Goal: Task Accomplishment & Management: Manage account settings

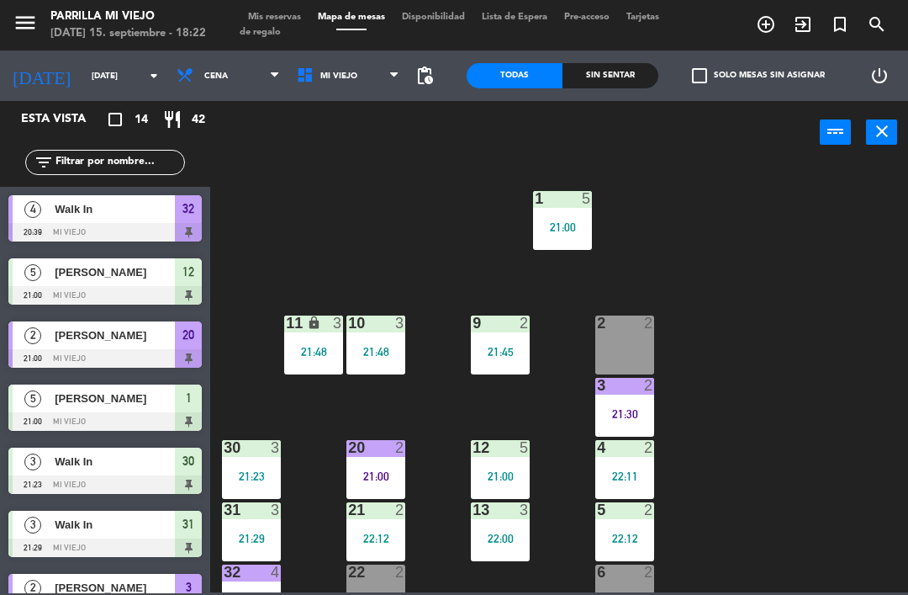
click at [609, 70] on div "Sin sentar" at bounding box center [611, 75] width 96 height 25
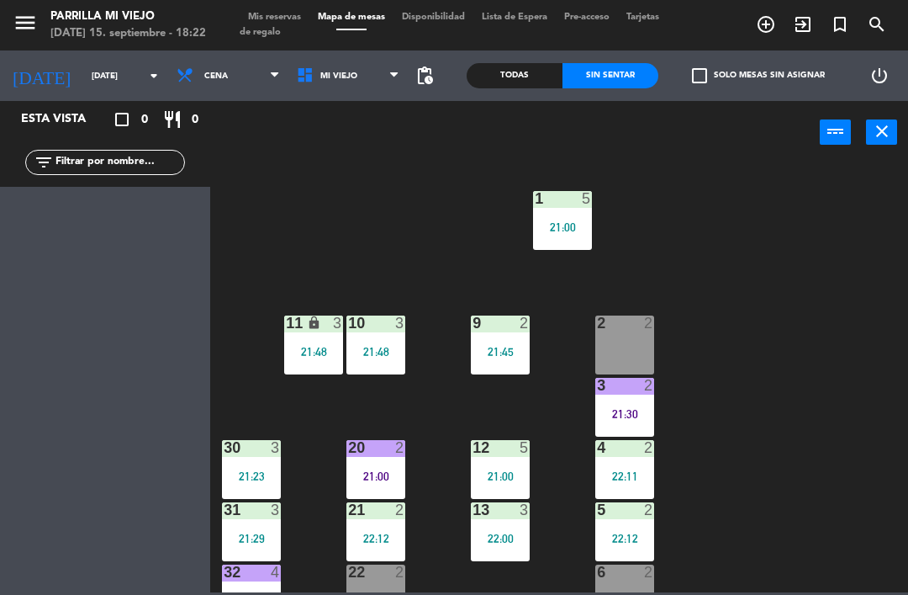
click at [263, 25] on span "Tarjetas de regalo" at bounding box center [450, 25] width 420 height 24
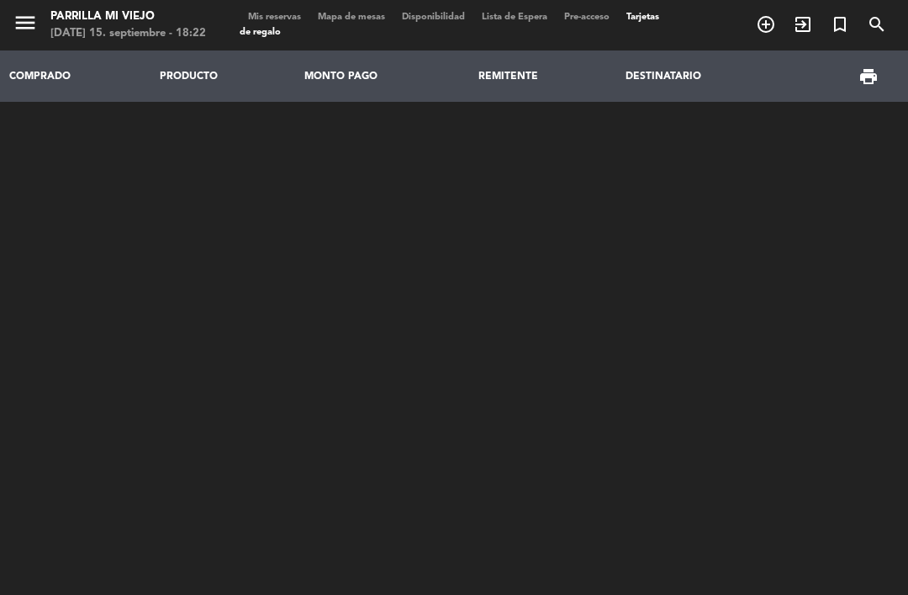
scroll to position [-12, 0]
click at [908, 427] on html "close × Parrilla Mi Viejo × chrome_reader_mode Listado de Reservas account_box …" at bounding box center [454, 297] width 908 height 595
click at [265, 326] on div "COMPRADO PRODUCTO MONTO PAGO REMITENTE DESTINATARIO print" at bounding box center [454, 252] width 908 height 404
click at [280, 16] on span "Mis reservas" at bounding box center [275, 17] width 70 height 9
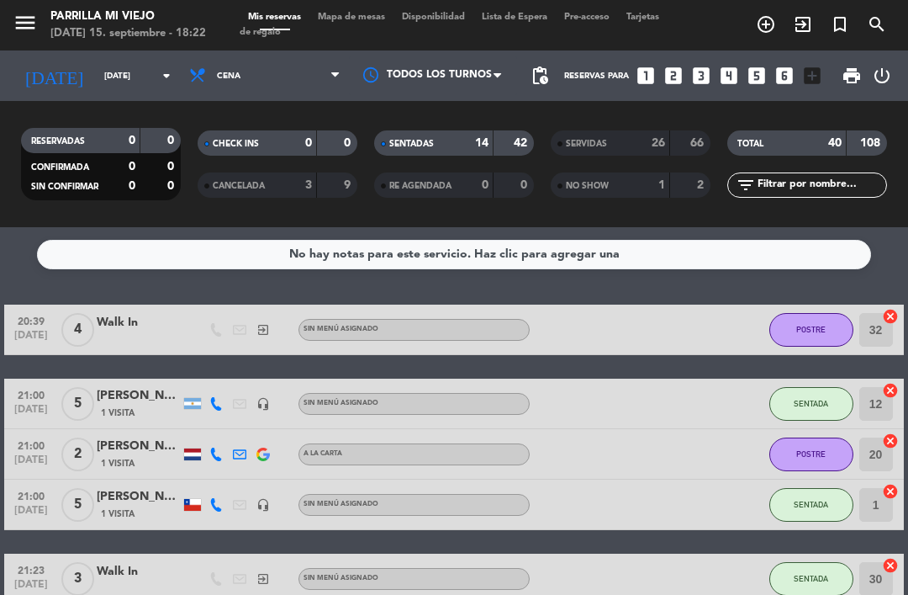
click at [458, 150] on div "14" at bounding box center [473, 143] width 34 height 19
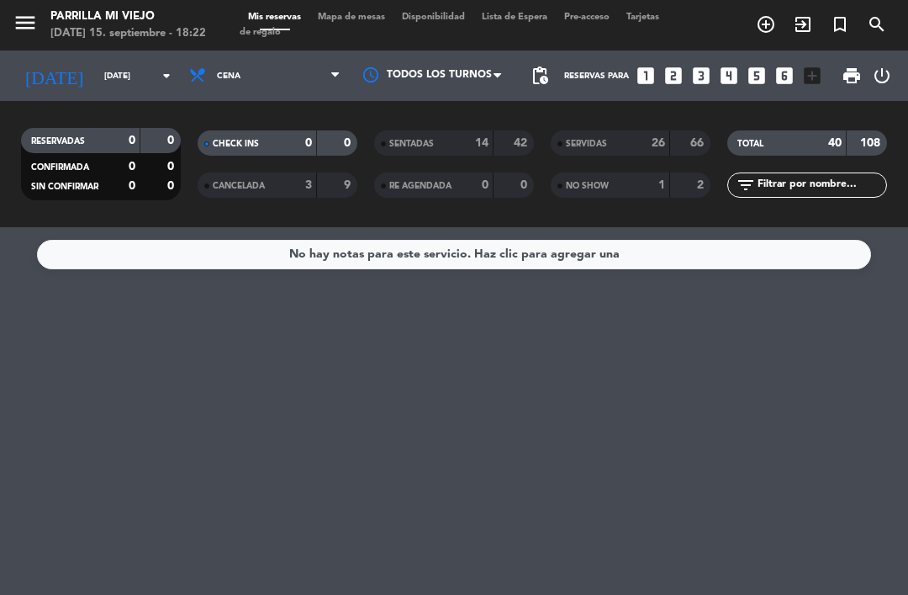
click at [118, 81] on input "[DATE]" at bounding box center [153, 76] width 115 height 26
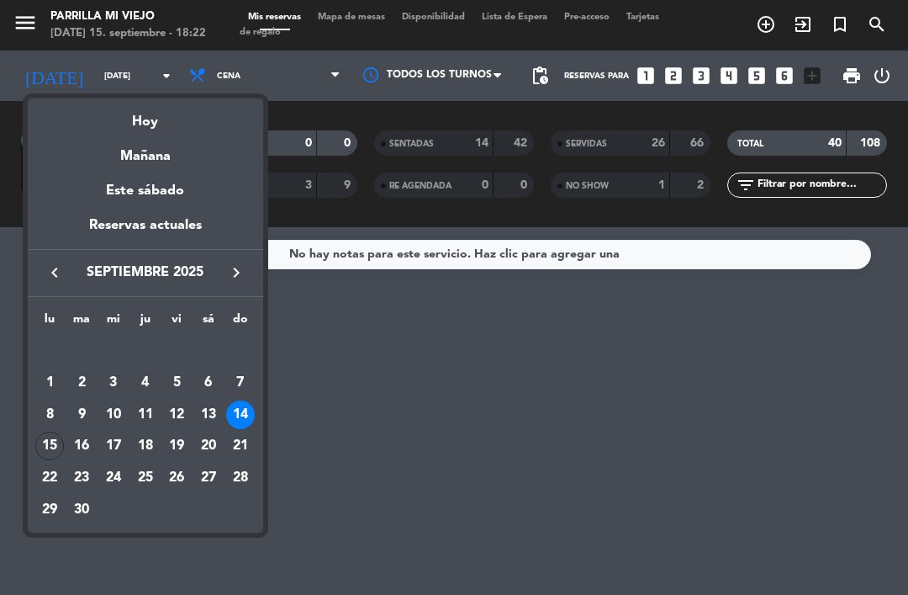
click at [125, 131] on div "Hoy" at bounding box center [146, 115] width 236 height 34
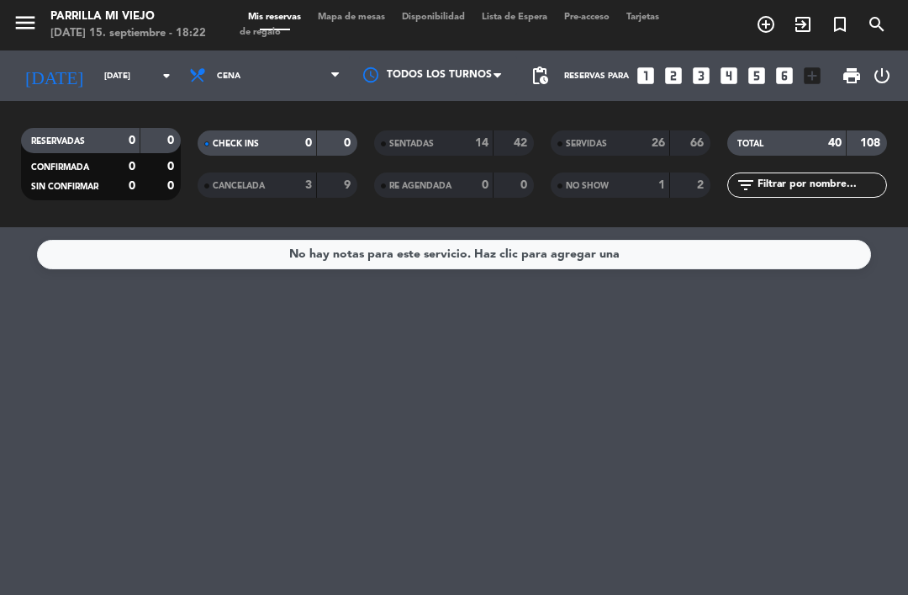
type input "[DATE]"
click at [156, 63] on input "[DATE]" at bounding box center [153, 76] width 115 height 26
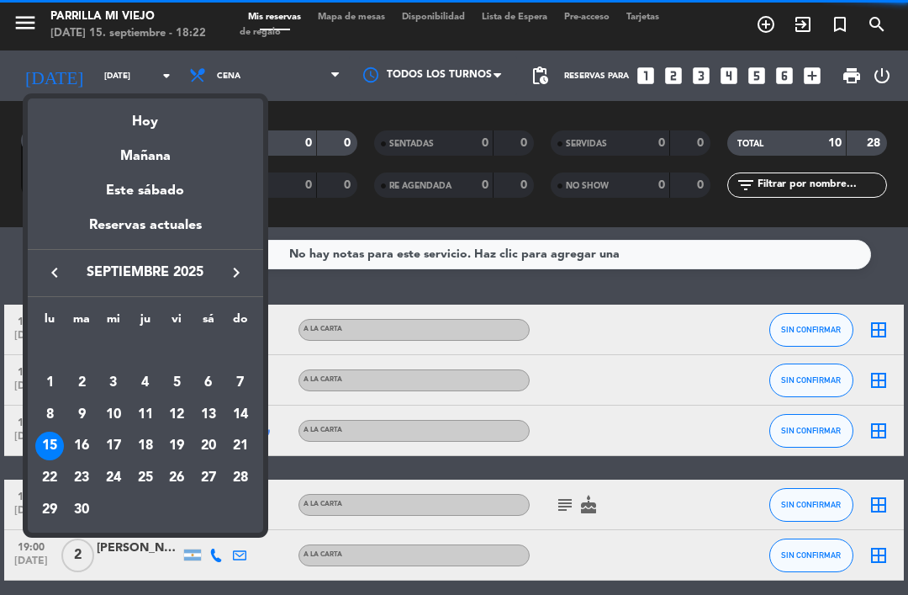
click at [190, 109] on div "Hoy" at bounding box center [146, 115] width 236 height 34
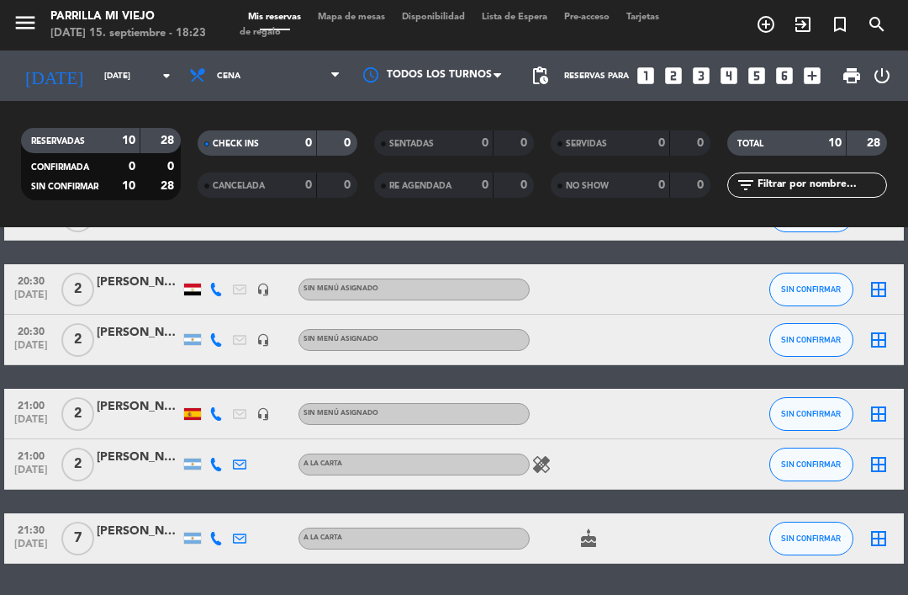
scroll to position [339, 0]
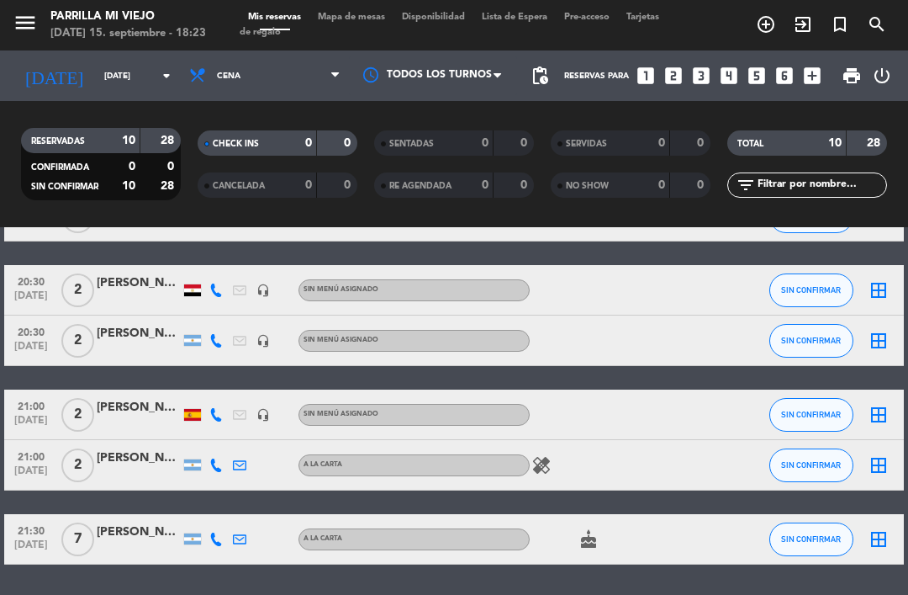
click at [544, 458] on icon "healing" at bounding box center [542, 465] width 20 height 20
click at [604, 499] on div "18:30 [DATE] 4 [PERSON_NAME] A LA CARTA SIN CONFIRMAR border_all 18:30 [DATE] 2…" at bounding box center [453, 265] width 899 height 599
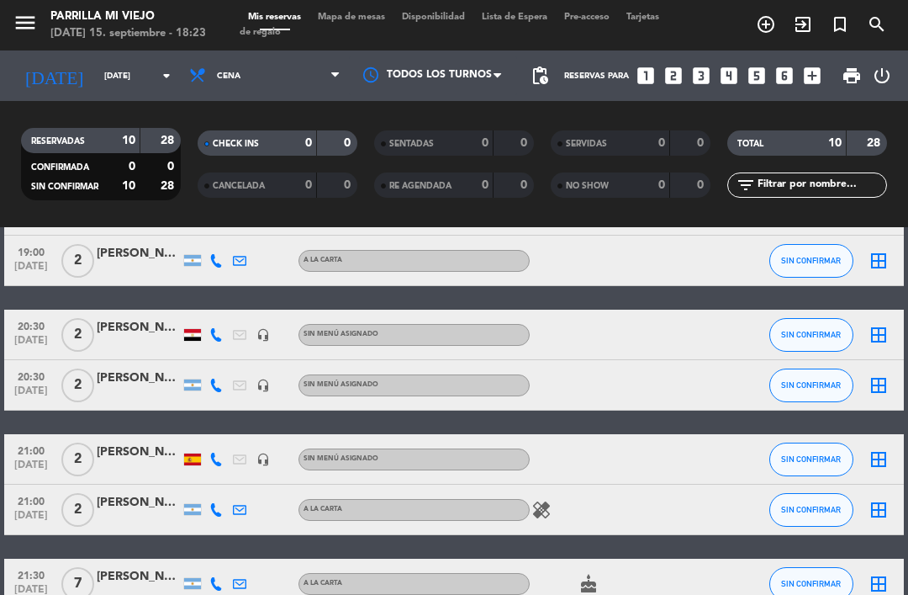
scroll to position [299, 0]
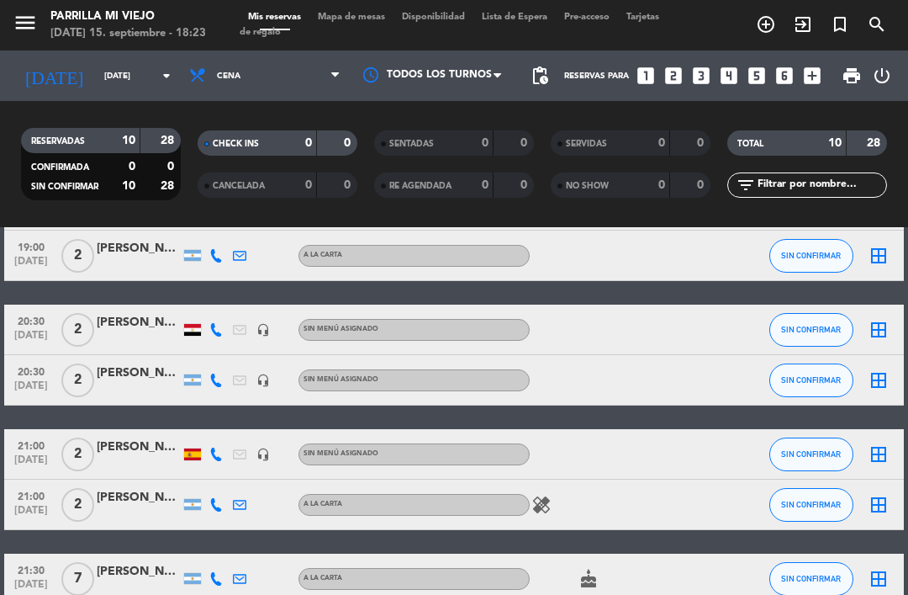
click at [550, 507] on icon "healing" at bounding box center [542, 505] width 20 height 20
click at [674, 531] on div "18:30 [DATE] 4 [PERSON_NAME] A LA CARTA SIN CONFIRMAR border_all 18:30 [DATE] 2…" at bounding box center [453, 304] width 899 height 599
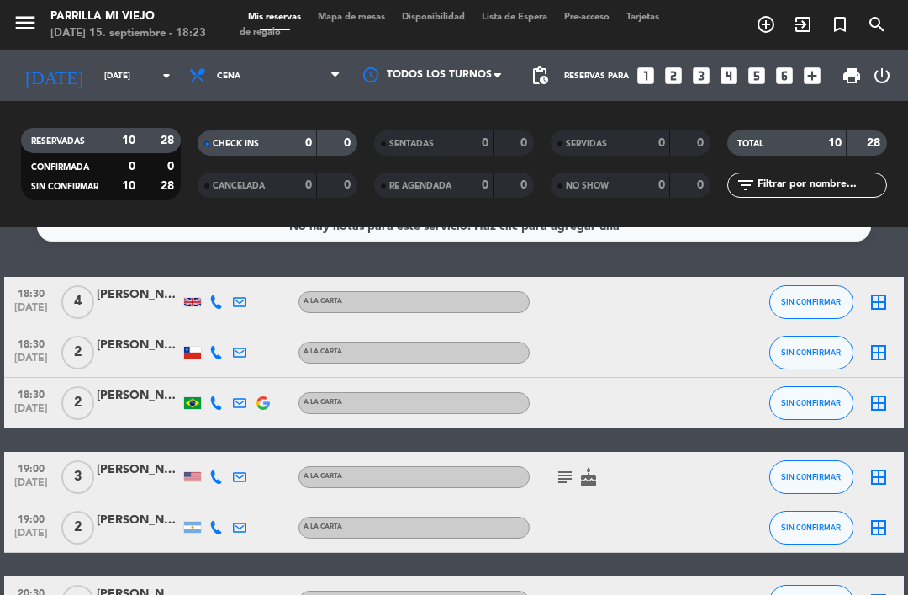
scroll to position [28, 0]
click at [561, 469] on icon "subject" at bounding box center [565, 477] width 20 height 20
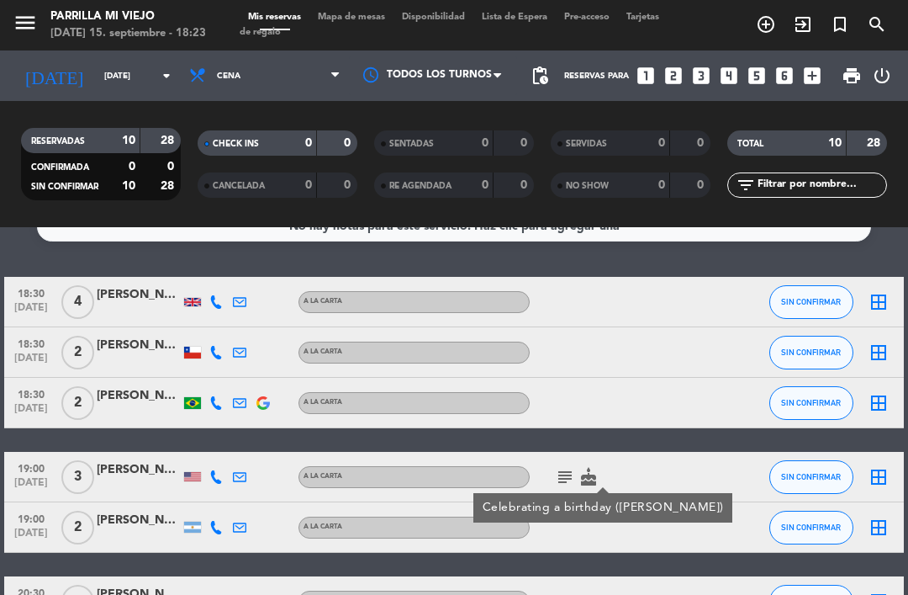
click at [715, 439] on div "18:30 [DATE] 4 [PERSON_NAME] A LA CARTA SIN CONFIRMAR border_all 18:30 [DATE] 2…" at bounding box center [453, 576] width 899 height 599
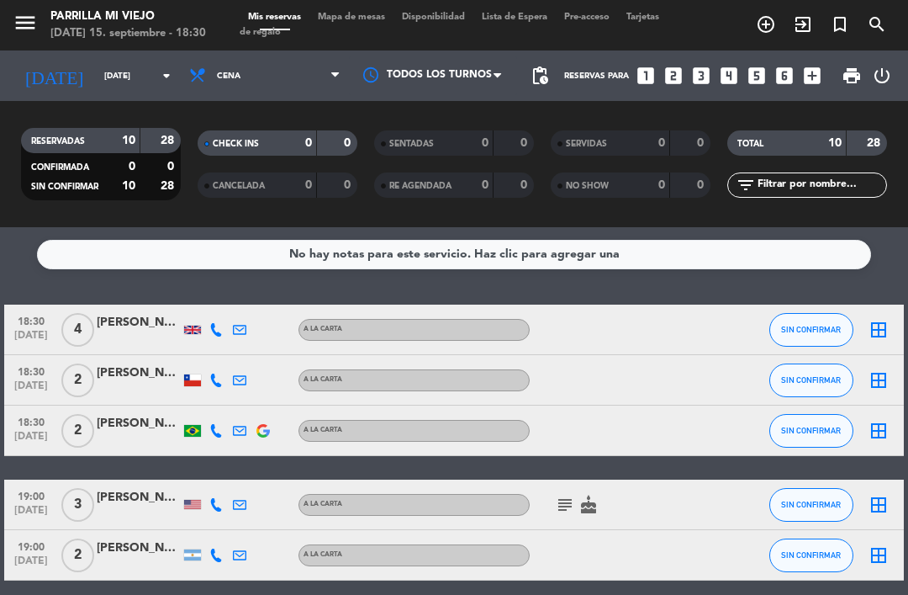
scroll to position [0, 0]
